Goal: Navigation & Orientation: Find specific page/section

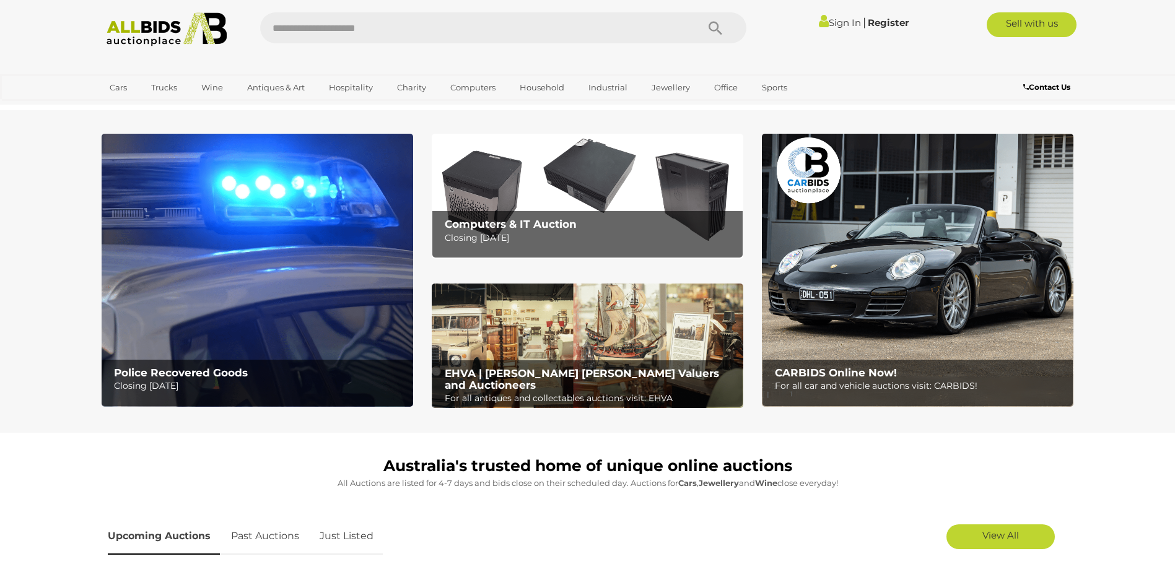
click at [628, 391] on p "For all antiques and collectables auctions visit: EHVA" at bounding box center [591, 398] width 292 height 15
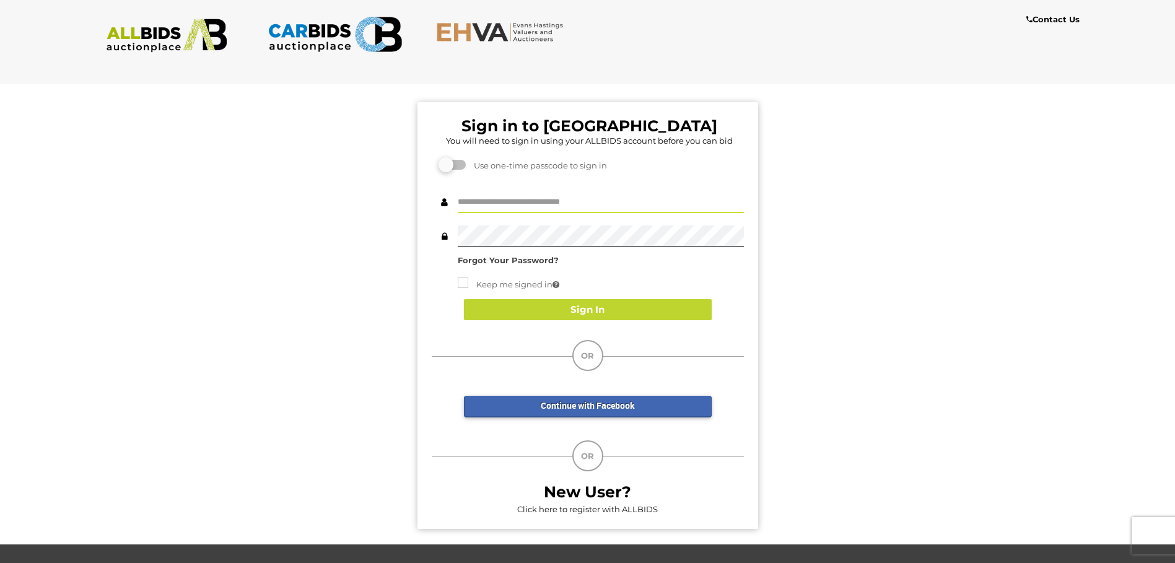
click at [625, 208] on input "text" at bounding box center [601, 202] width 286 height 22
type input "**********"
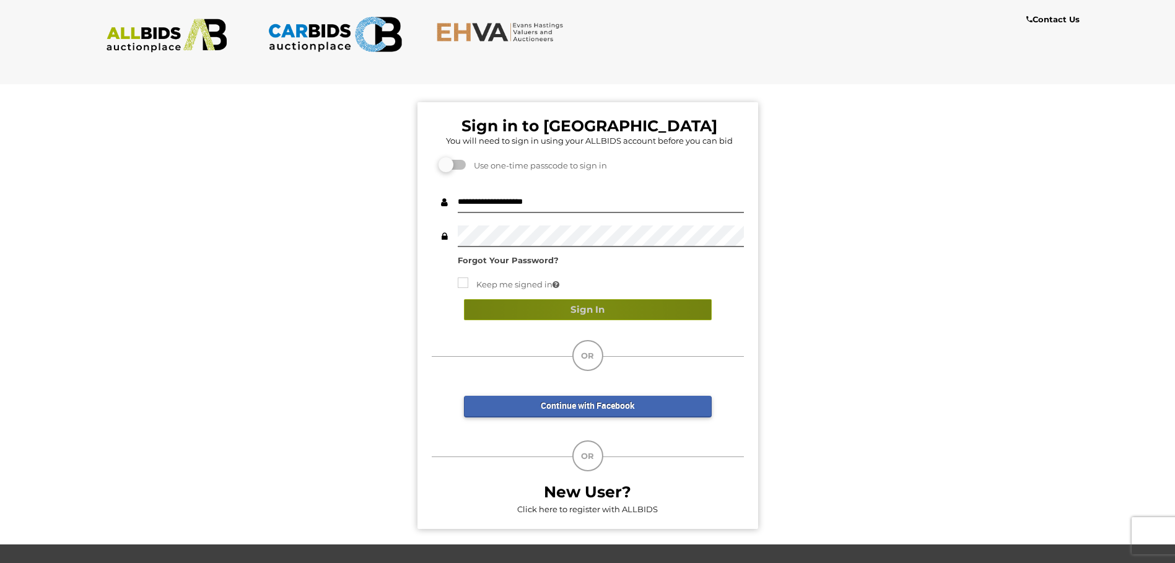
click at [590, 314] on button "Sign In" at bounding box center [588, 310] width 248 height 22
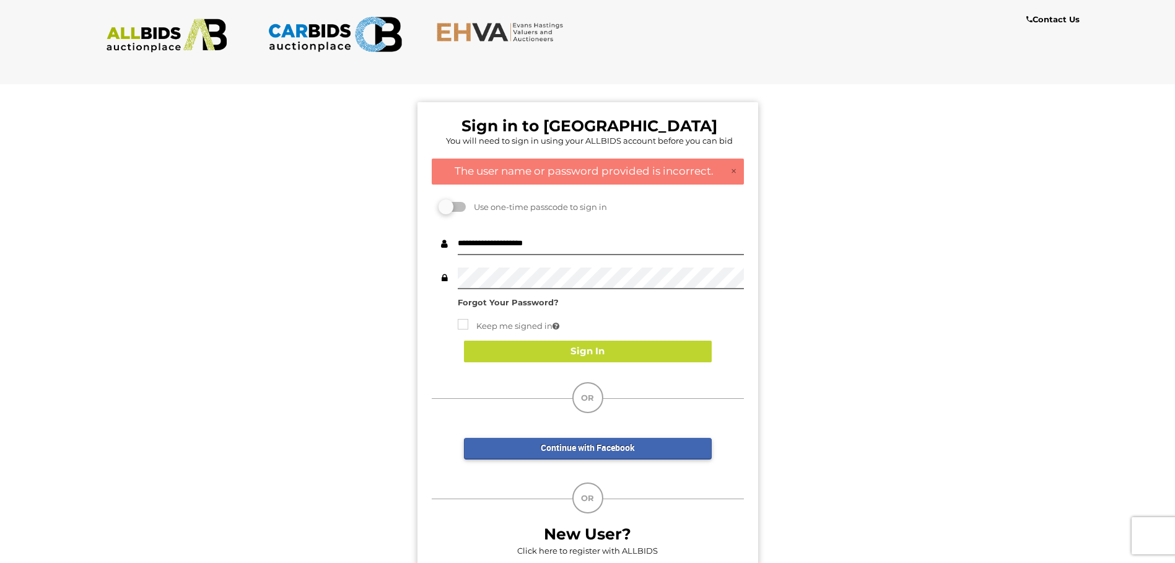
click at [522, 307] on div "Forgot Your Password?" at bounding box center [601, 302] width 286 height 14
click at [523, 300] on strong "Forgot Your Password?" at bounding box center [508, 302] width 101 height 10
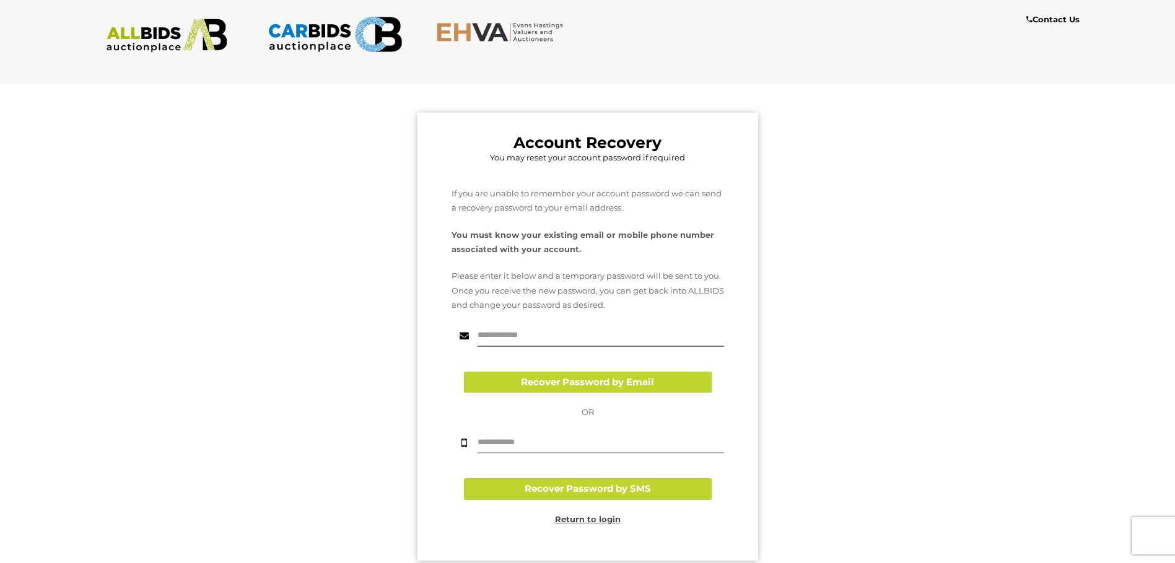
click at [534, 438] on input "text" at bounding box center [601, 443] width 246 height 22
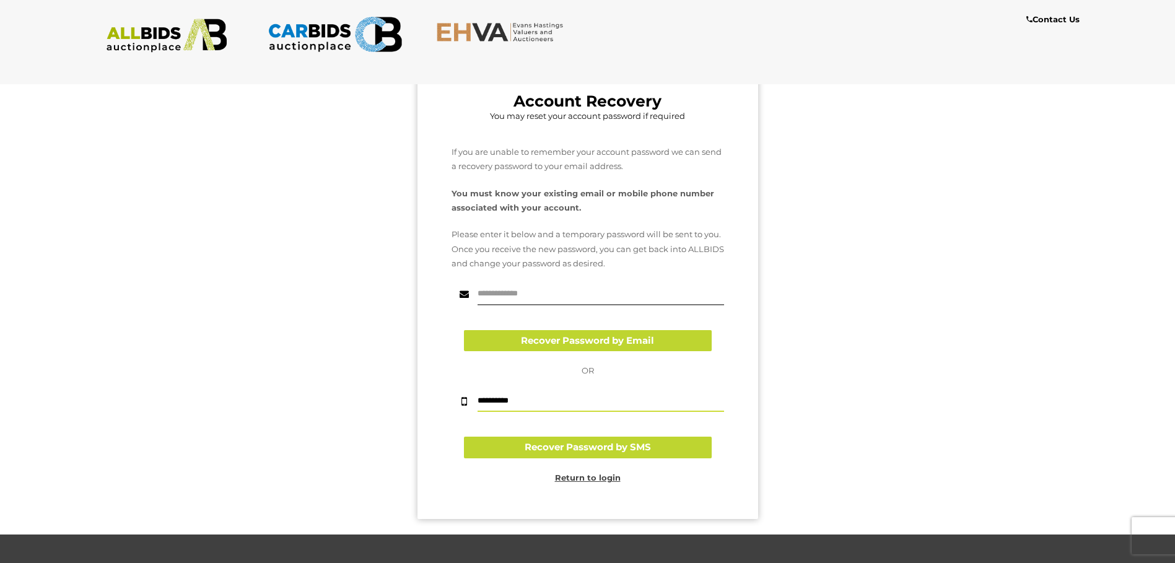
scroll to position [62, 0]
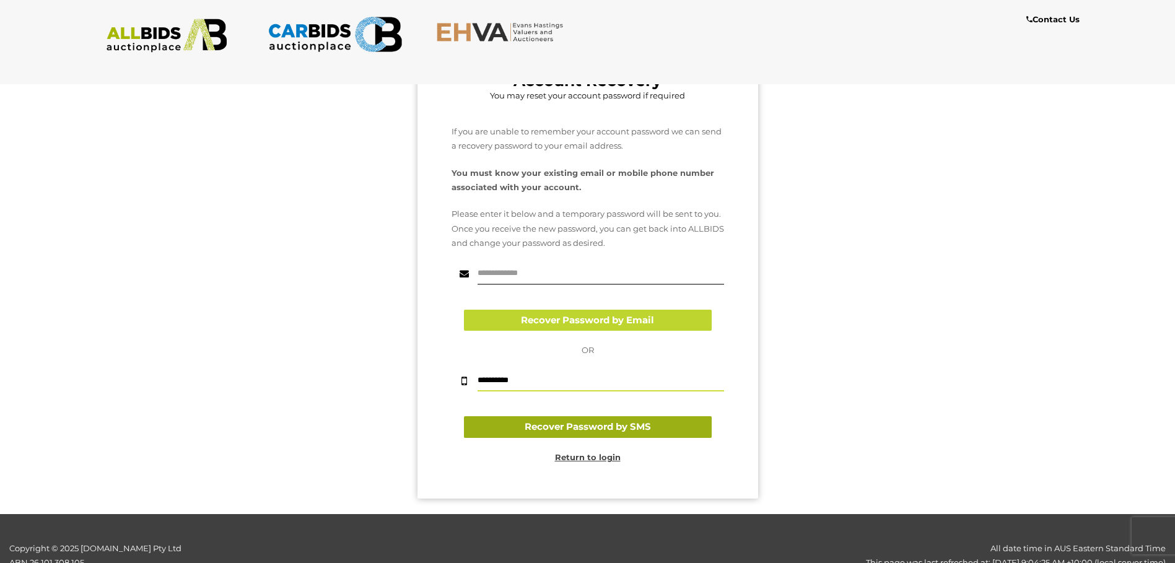
type input "**********"
click at [608, 427] on button "Recover Password by SMS" at bounding box center [588, 427] width 248 height 22
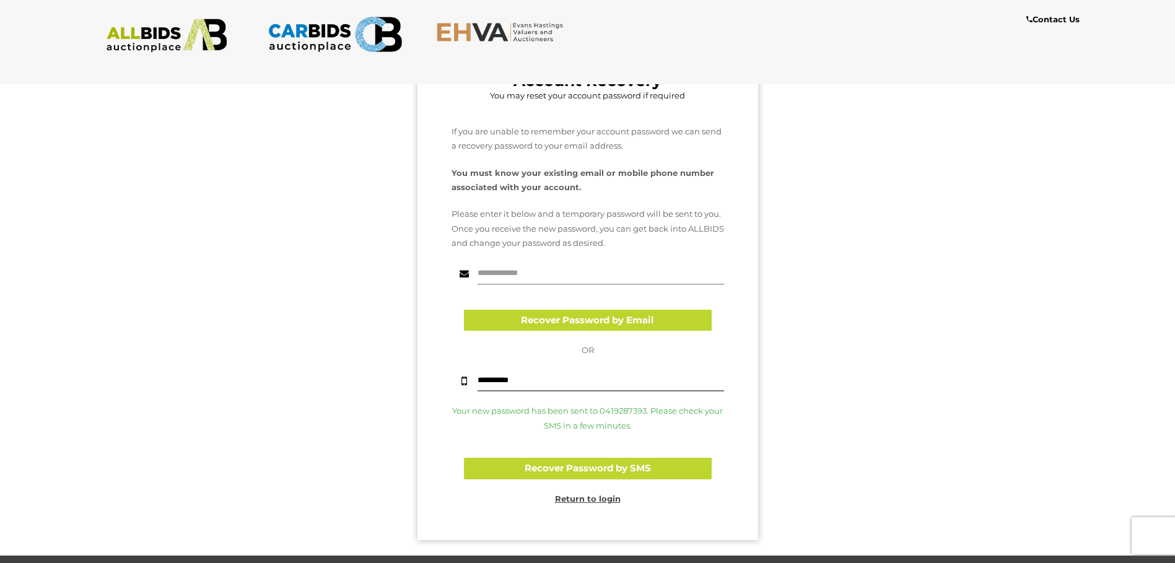
click at [630, 277] on input "text" at bounding box center [601, 274] width 246 height 22
click at [578, 502] on u "Return to login" at bounding box center [588, 499] width 66 height 10
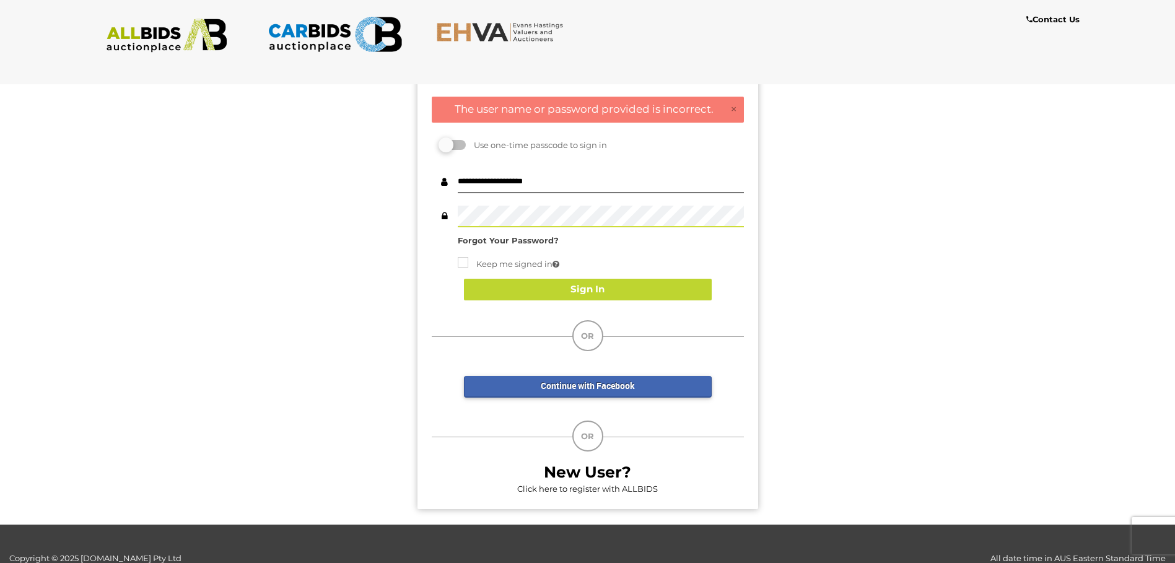
click at [416, 215] on div "Sign in to EHVA You will need to sign in using your ALLBIDS account before you …" at bounding box center [587, 268] width 1193 height 512
click at [591, 287] on button "Sign In" at bounding box center [588, 290] width 248 height 22
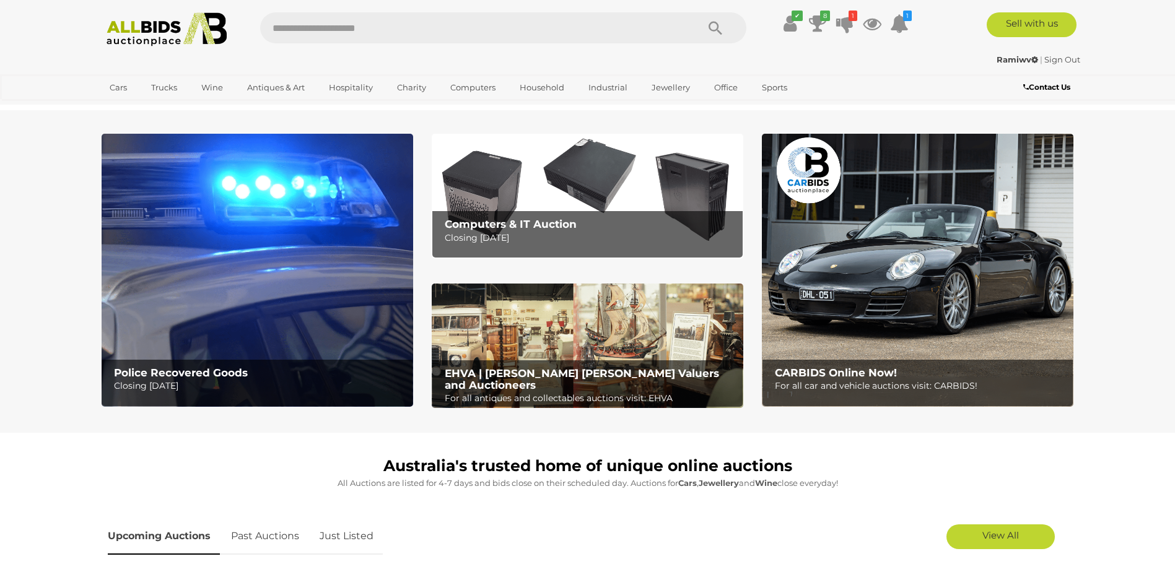
click at [202, 382] on p "Closing [DATE]" at bounding box center [260, 385] width 292 height 15
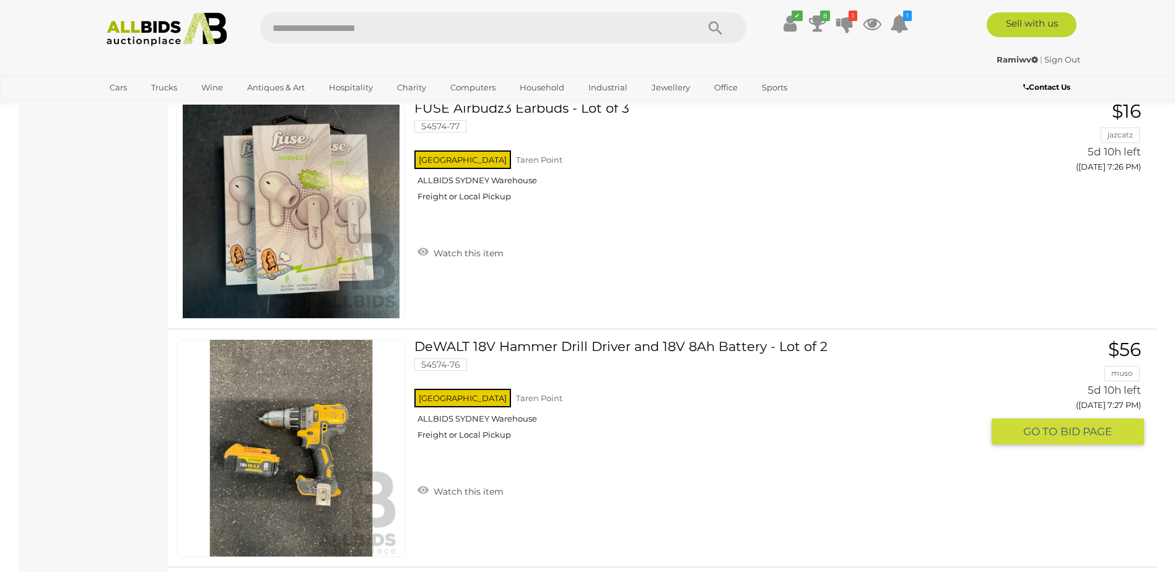
scroll to position [7060, 0]
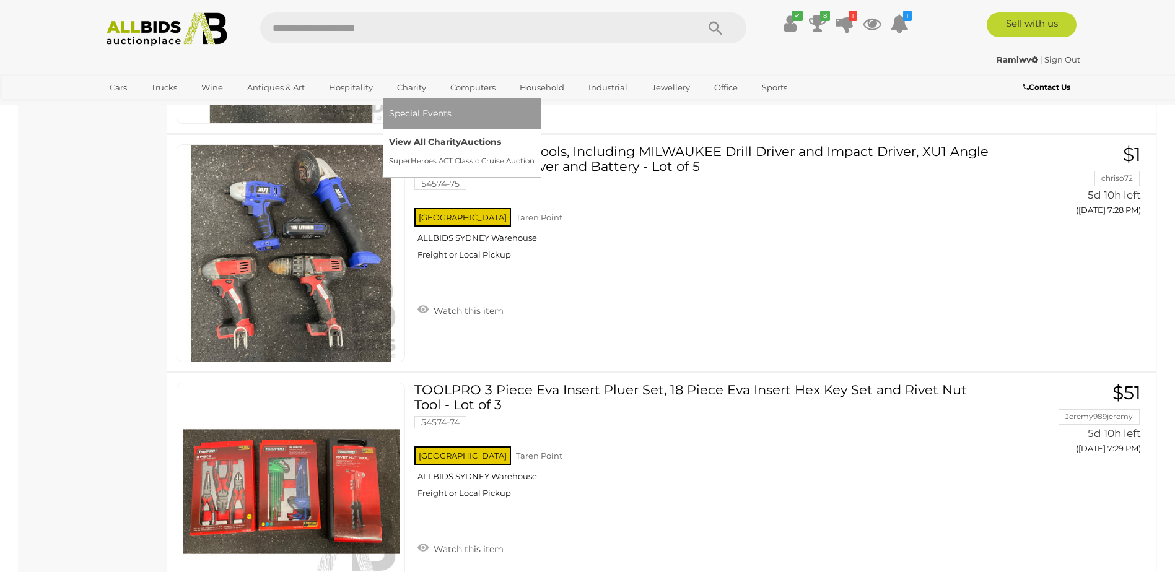
click at [412, 142] on link "View All Charity Auctions" at bounding box center [462, 142] width 146 height 19
